Goal: Transaction & Acquisition: Purchase product/service

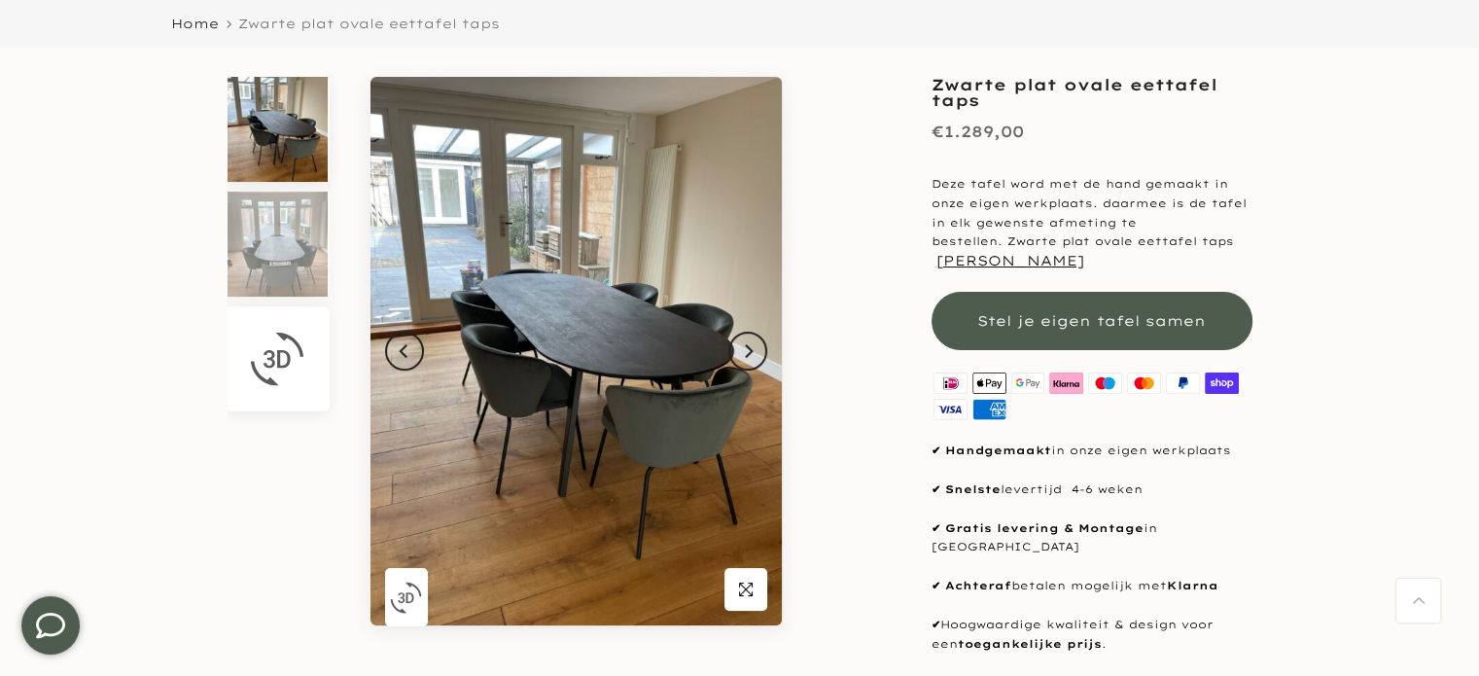
click at [278, 365] on img at bounding box center [277, 359] width 54 height 54
click at [284, 126] on img at bounding box center [278, 129] width 100 height 105
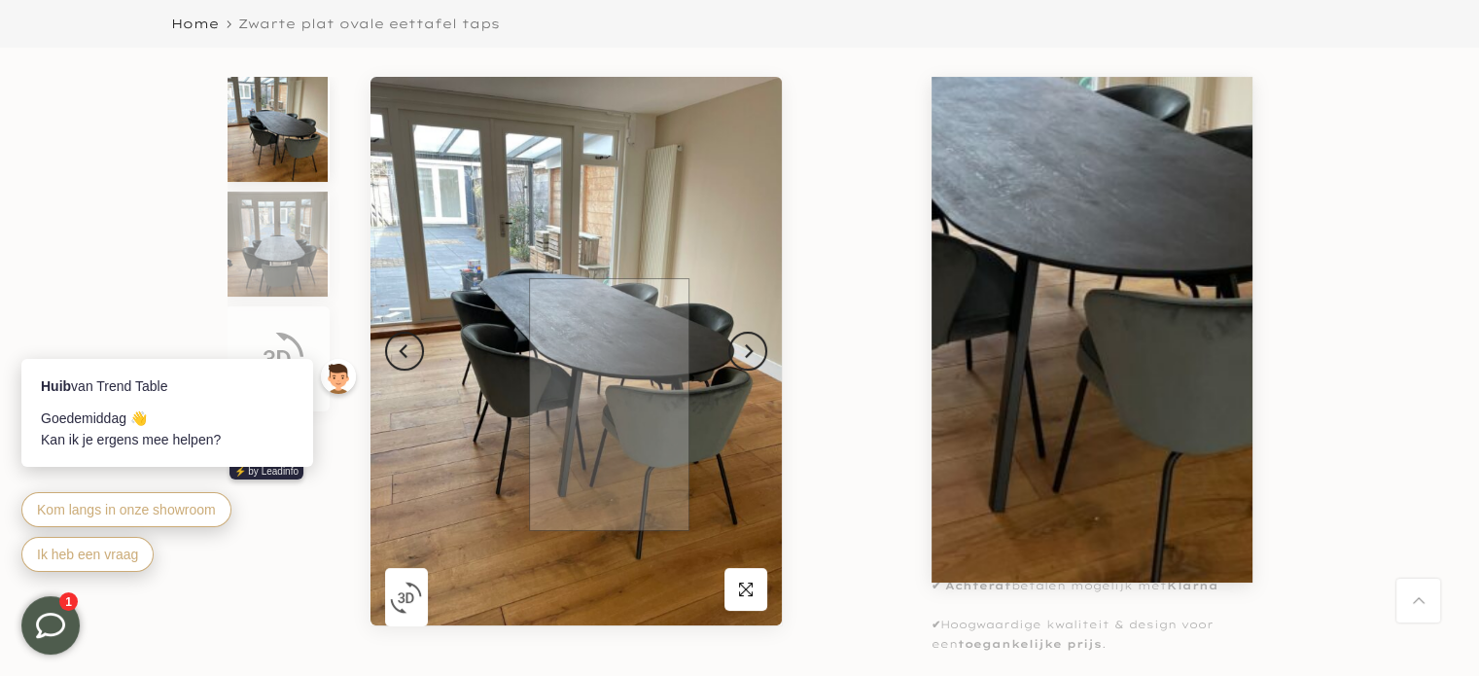
click at [609, 405] on img at bounding box center [576, 351] width 411 height 549
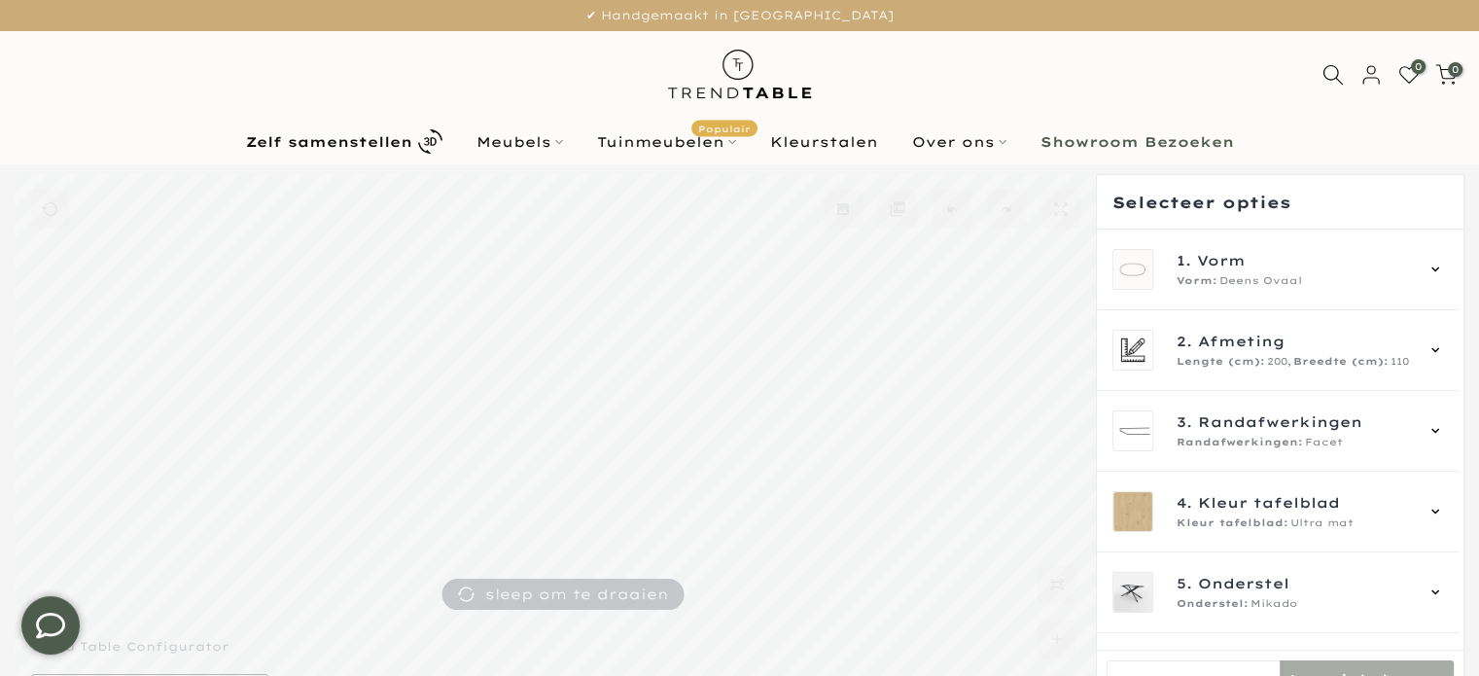
scroll to position [2, 0]
